Goal: Answer question/provide support: Share knowledge or assist other users

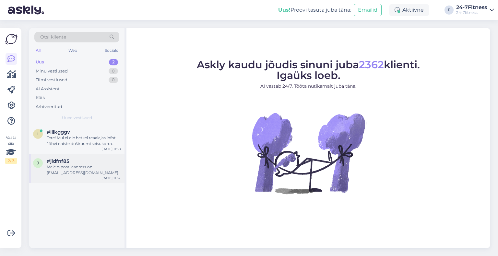
click at [74, 176] on div "j #jidfnf85 Meie e-posti aadress on [EMAIL_ADDRESS][DOMAIN_NAME]. [DATE] 11:52" at bounding box center [76, 168] width 95 height 29
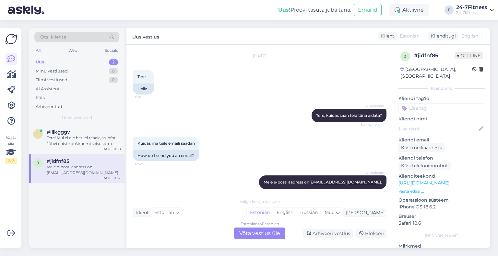
scroll to position [22, 0]
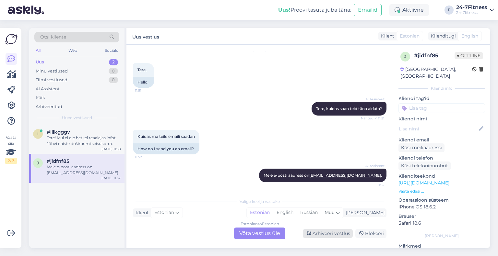
click at [328, 235] on div "Arhiveeri vestlus" at bounding box center [328, 233] width 50 height 9
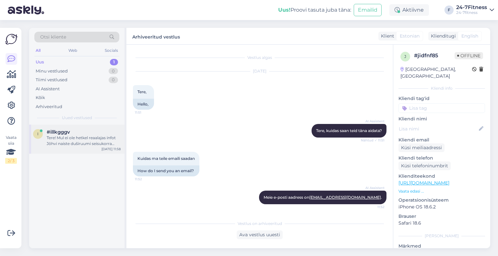
click at [78, 136] on div "Tere! Mul ei ole hetkel reaalajas infot Jõhvi naiste duširuumi seisukorra kohta…" at bounding box center [84, 141] width 74 height 12
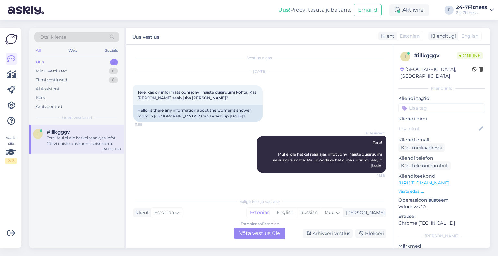
click at [275, 228] on div "Estonian to Estonian Võta vestlus üle" at bounding box center [259, 234] width 51 height 12
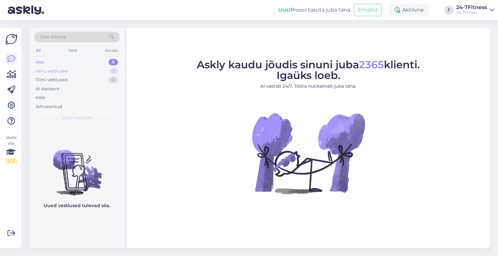
click at [62, 72] on div "Minu vestlused" at bounding box center [52, 71] width 32 height 6
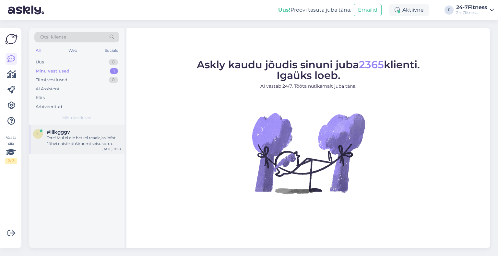
click at [67, 141] on div "Tere! Mul ei ole hetkel reaalajas infot Jõhvi naiste duširuumi seisukorra kohta…" at bounding box center [84, 141] width 74 height 12
